Goal: Check status: Check status

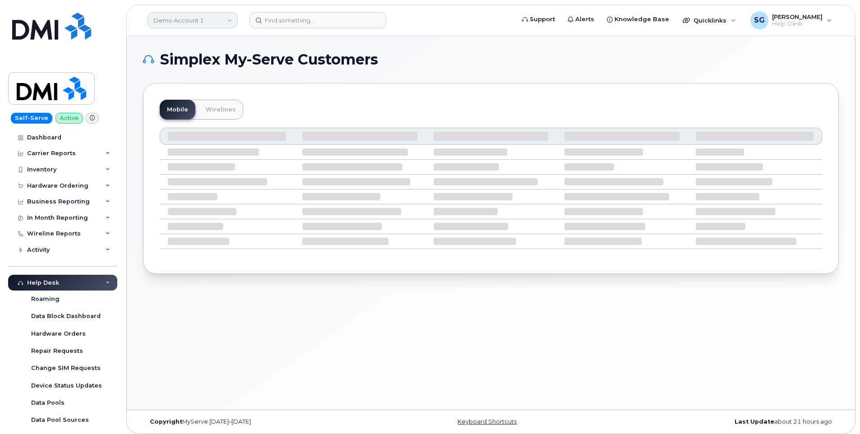
click at [190, 19] on link "Demo Account 1" at bounding box center [193, 20] width 90 height 16
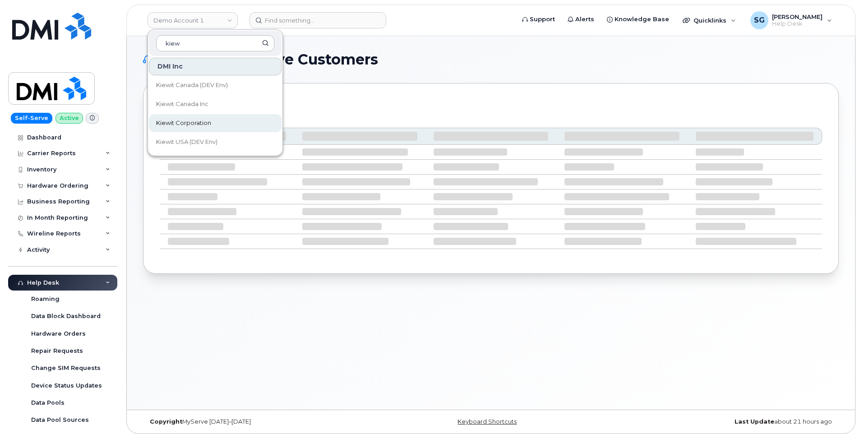
type input "kiew"
click at [207, 117] on link "Kiewit Corporation" at bounding box center [215, 123] width 133 height 18
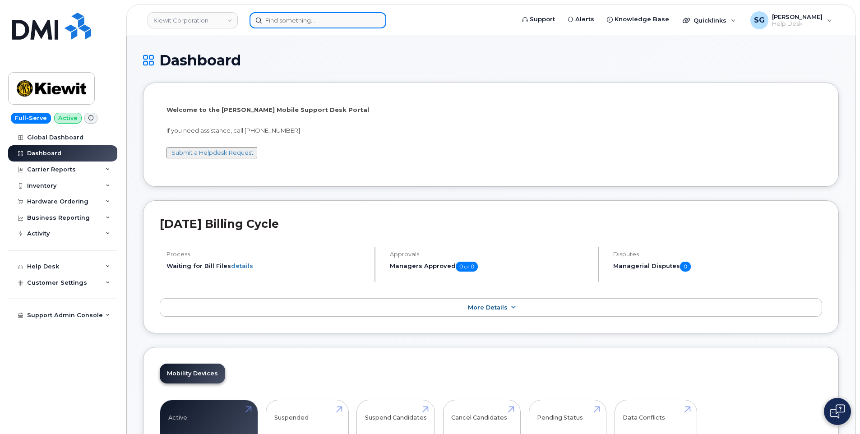
click at [299, 21] on input at bounding box center [318, 20] width 137 height 16
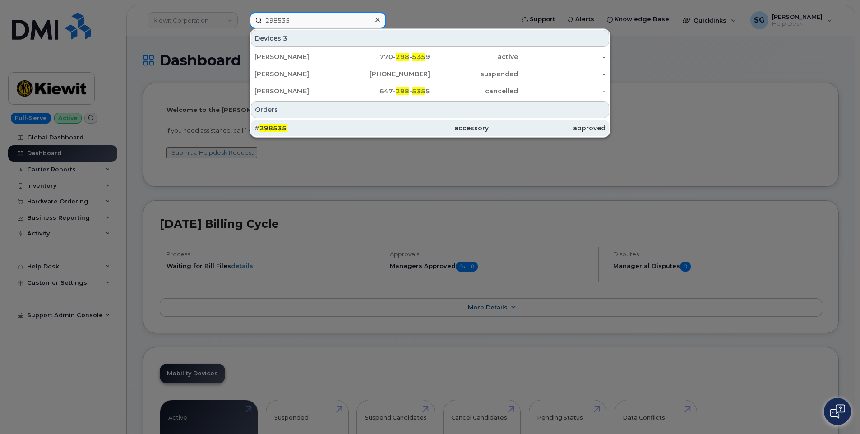
type input "298535"
click at [318, 128] on div "# 298535" at bounding box center [313, 128] width 117 height 9
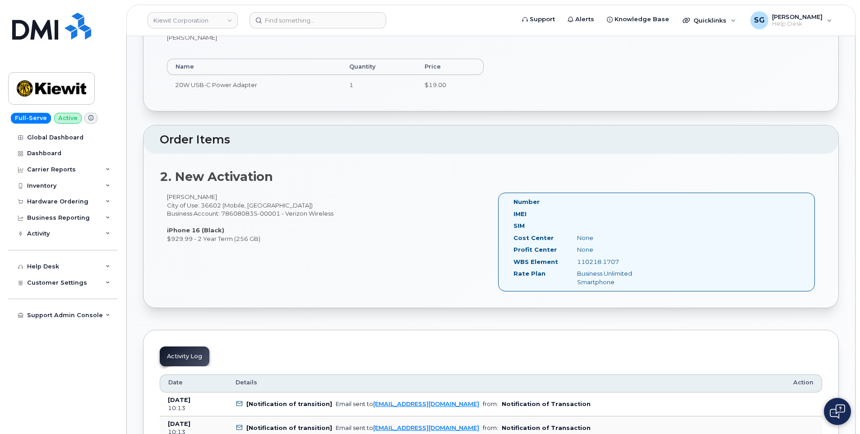
scroll to position [316, 0]
click at [277, 25] on input at bounding box center [318, 20] width 137 height 16
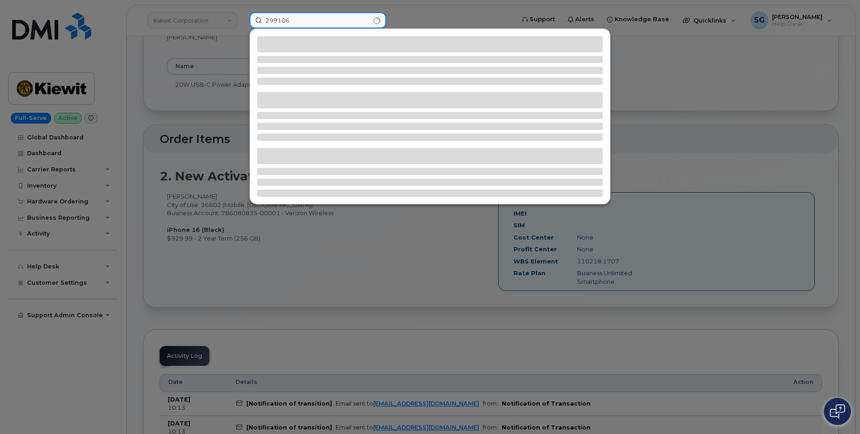
type input "299106"
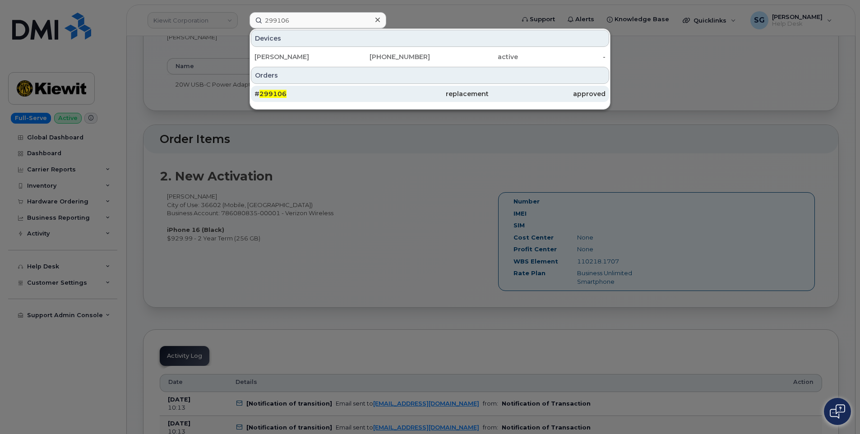
click at [356, 94] on div "# 299106" at bounding box center [313, 93] width 117 height 9
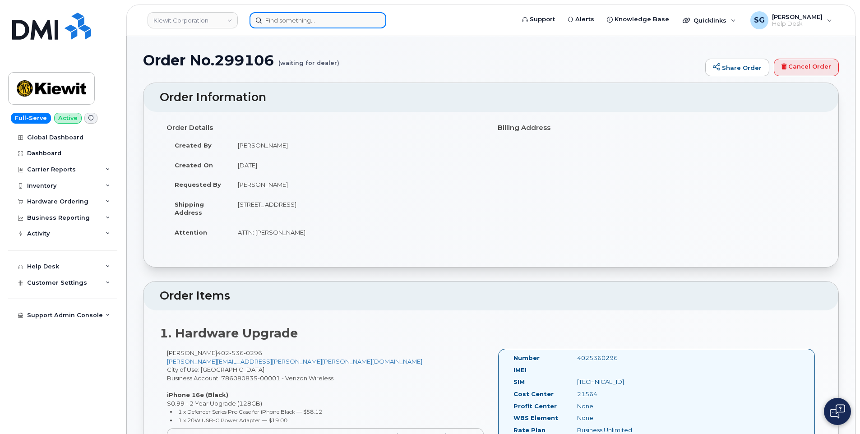
click at [318, 19] on input at bounding box center [318, 20] width 137 height 16
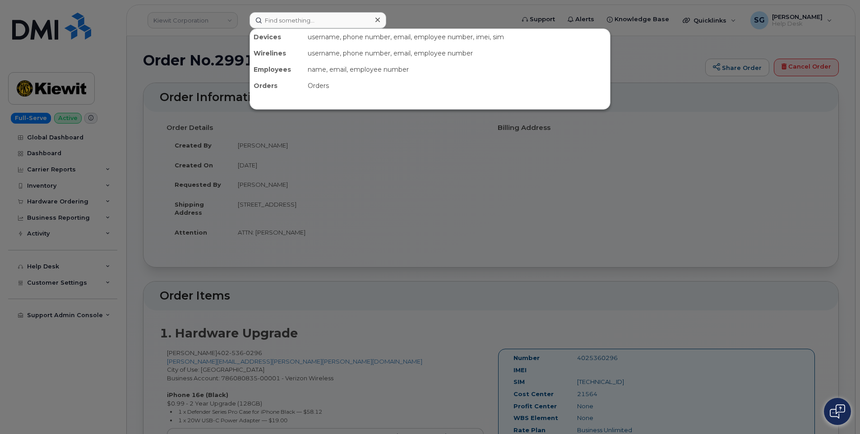
click at [557, 222] on div at bounding box center [430, 217] width 860 height 434
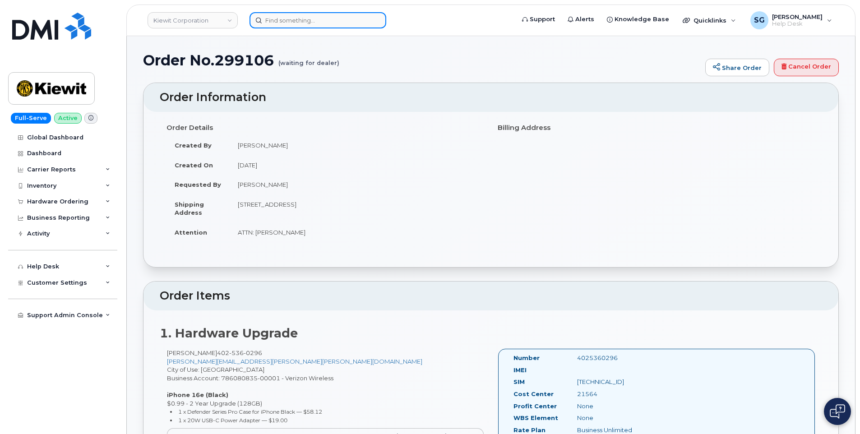
click at [274, 22] on input at bounding box center [318, 20] width 137 height 16
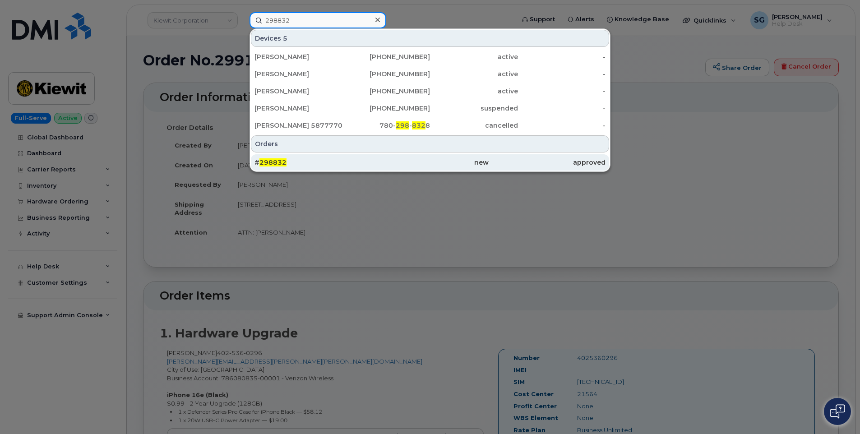
type input "298832"
drag, startPoint x: 362, startPoint y: 159, endPoint x: 349, endPoint y: 168, distance: 15.6
click at [362, 159] on div "# 298832" at bounding box center [313, 162] width 117 height 9
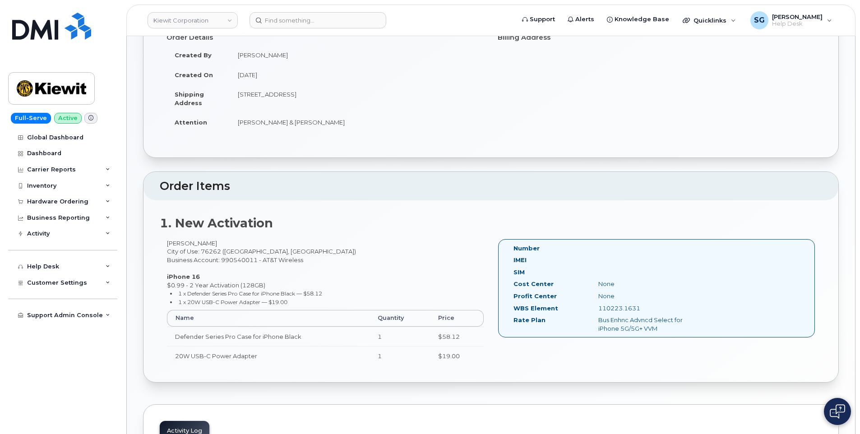
scroll to position [135, 0]
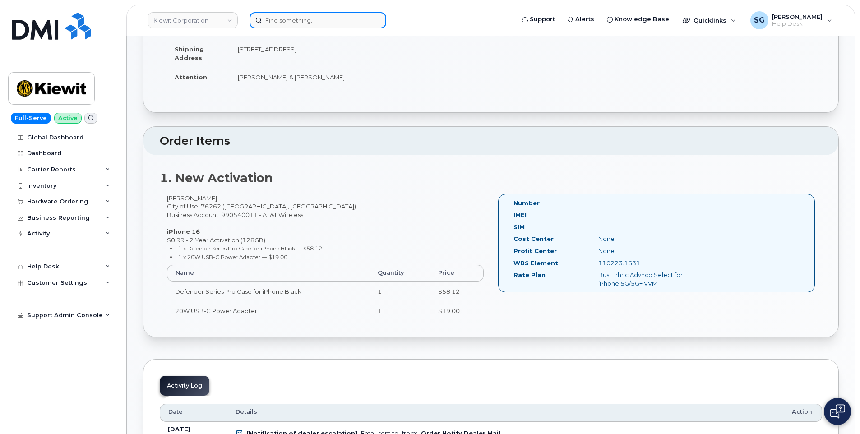
click at [292, 23] on input at bounding box center [318, 20] width 137 height 16
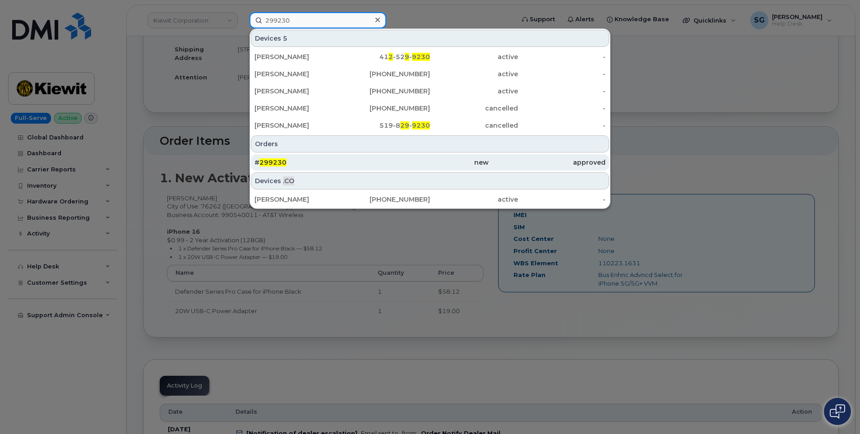
type input "299230"
click at [389, 163] on div "new" at bounding box center [429, 162] width 117 height 9
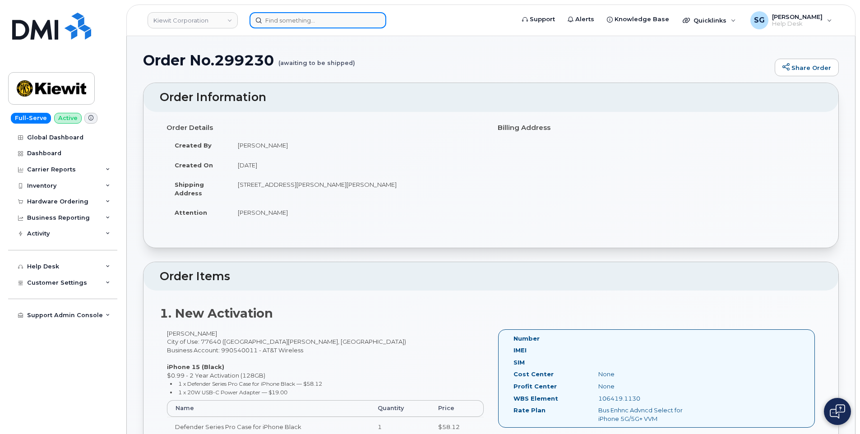
click at [272, 27] on input at bounding box center [318, 20] width 137 height 16
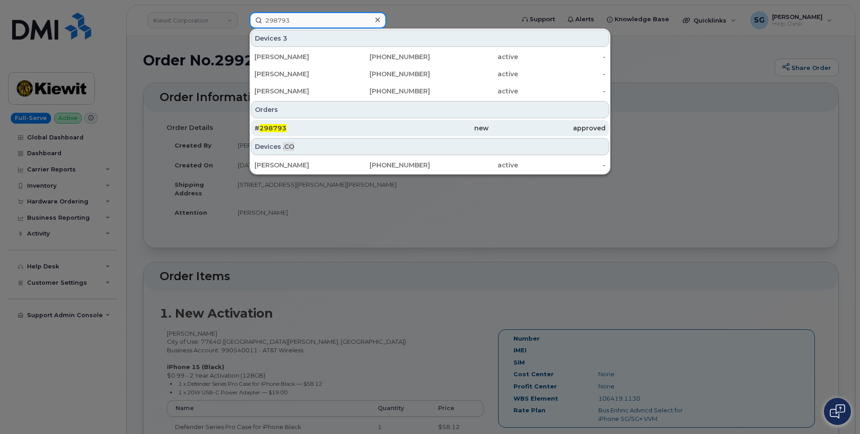
type input "298793"
click at [304, 124] on div "# 298793" at bounding box center [313, 128] width 117 height 9
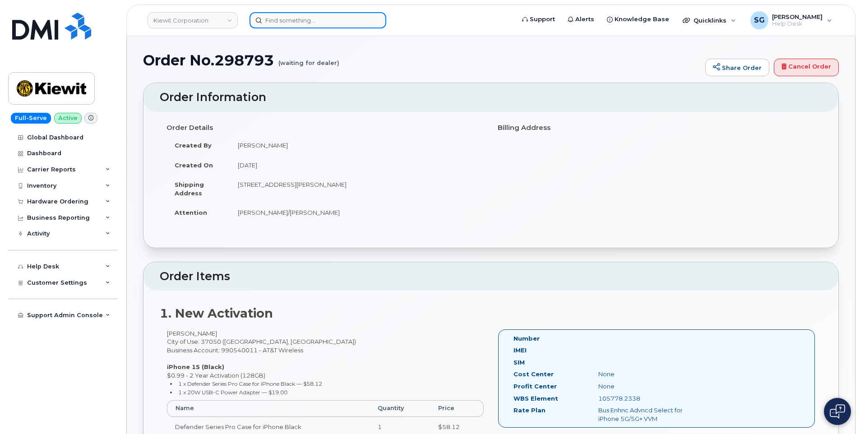
click at [285, 19] on input at bounding box center [318, 20] width 137 height 16
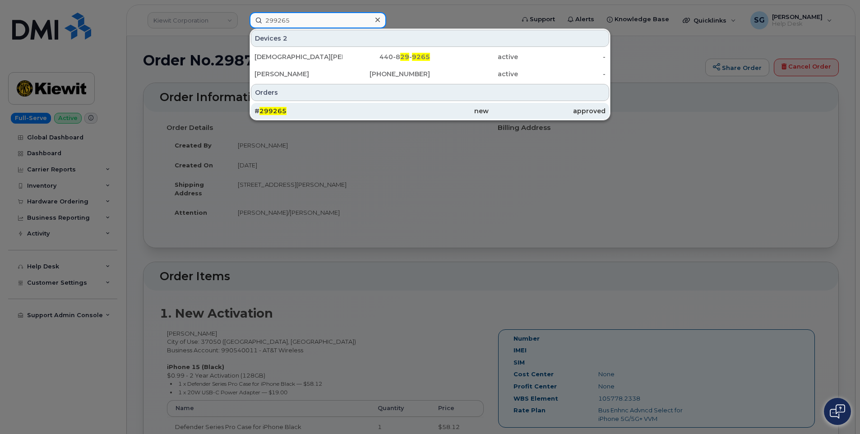
type input "299265"
click at [327, 108] on div "# 299265" at bounding box center [313, 110] width 117 height 9
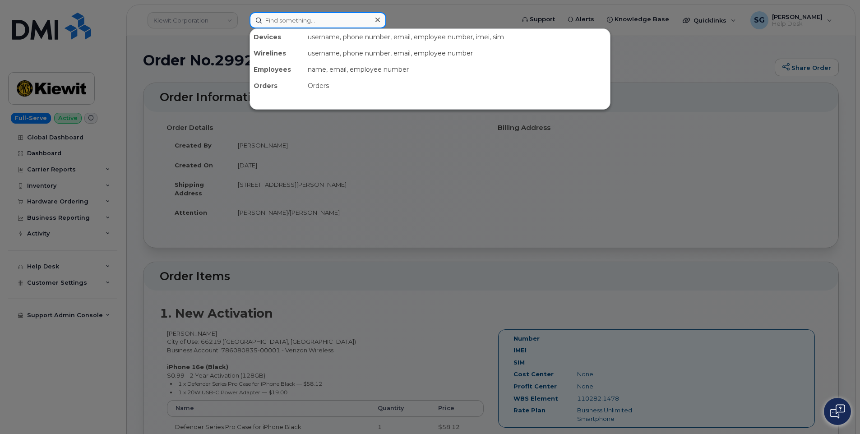
click at [278, 21] on input at bounding box center [318, 20] width 137 height 16
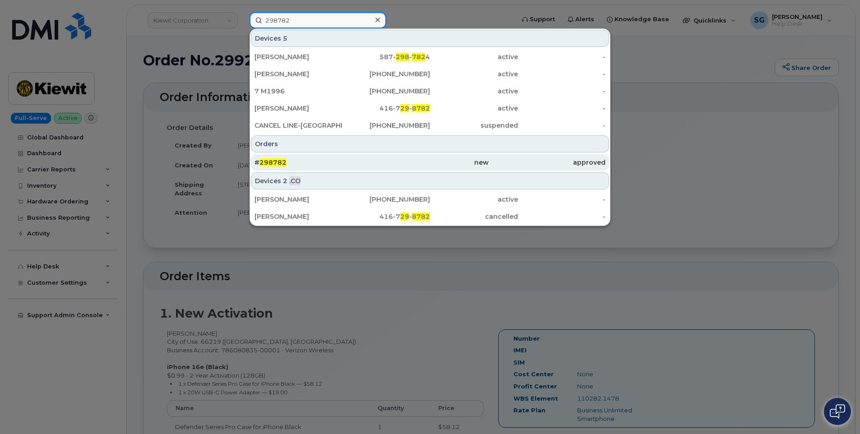
type input "298782"
click at [489, 169] on div "new" at bounding box center [547, 162] width 117 height 16
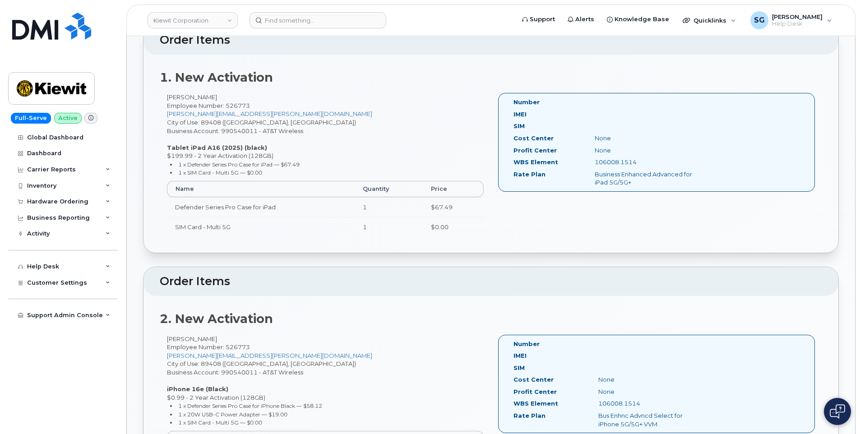
scroll to position [271, 0]
